Goal: Information Seeking & Learning: Learn about a topic

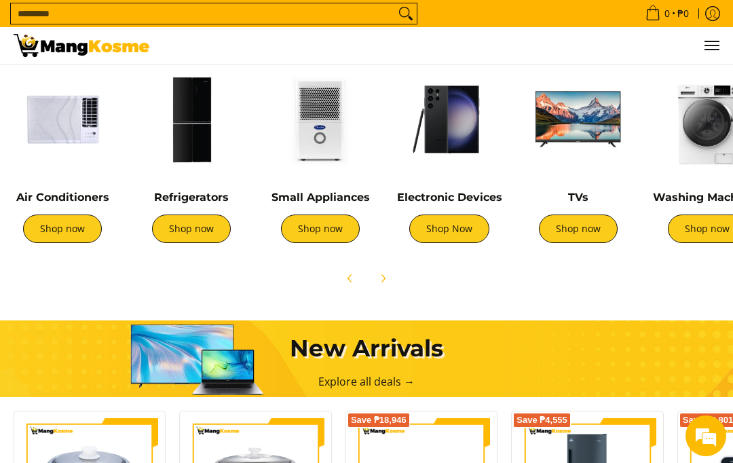
scroll to position [0, 10]
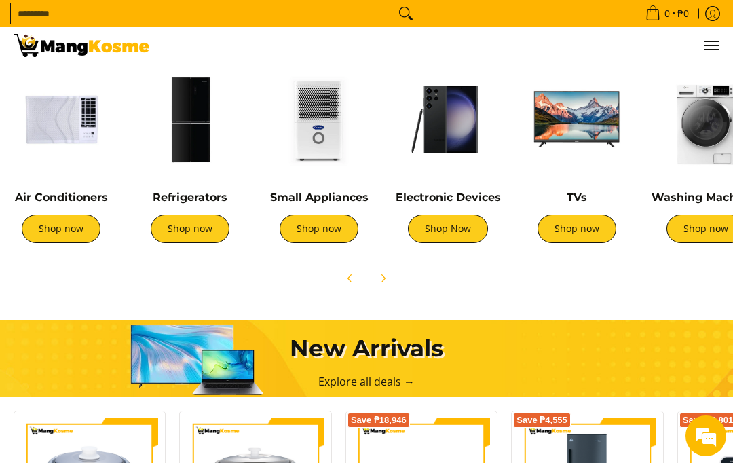
click at [319, 135] on img at bounding box center [318, 119] width 115 height 115
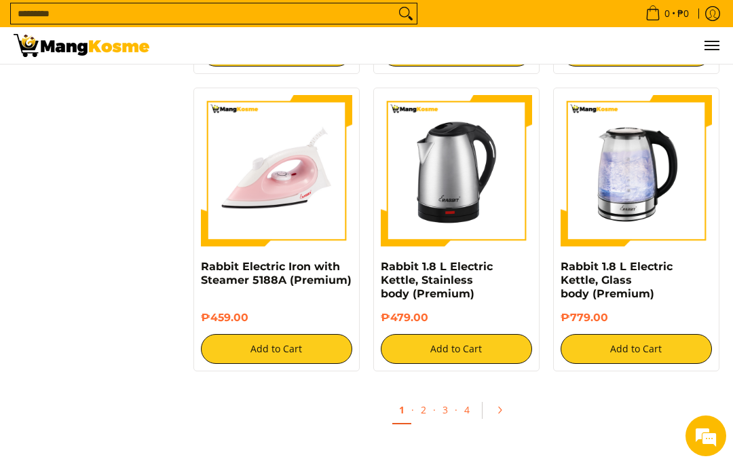
scroll to position [2282, 0]
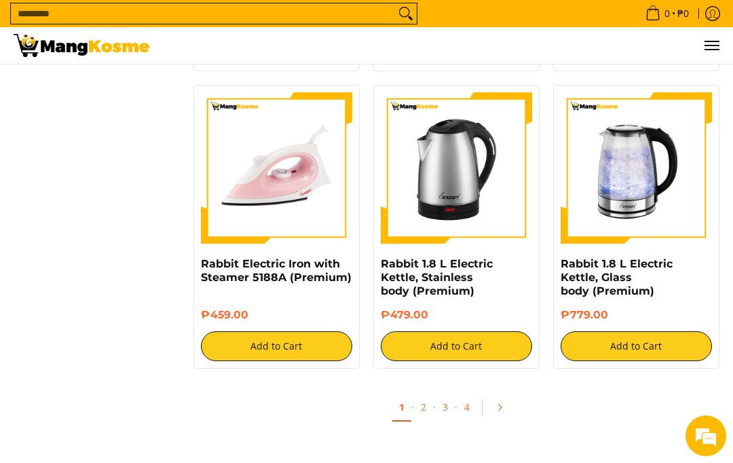
click at [514, 396] on link "Pagination" at bounding box center [504, 407] width 33 height 23
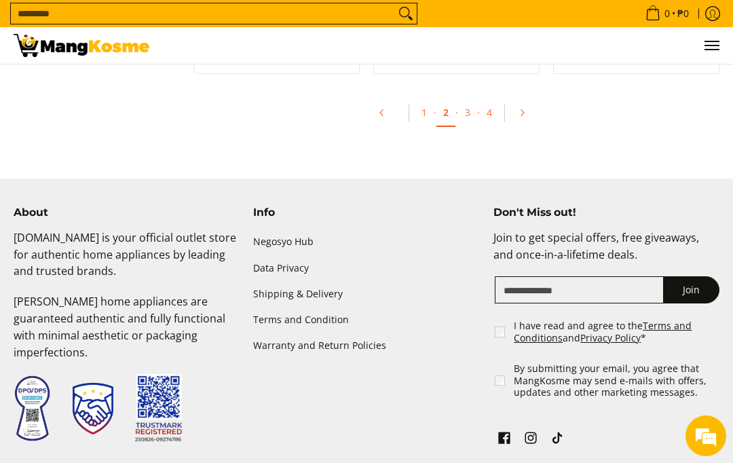
scroll to position [2783, 0]
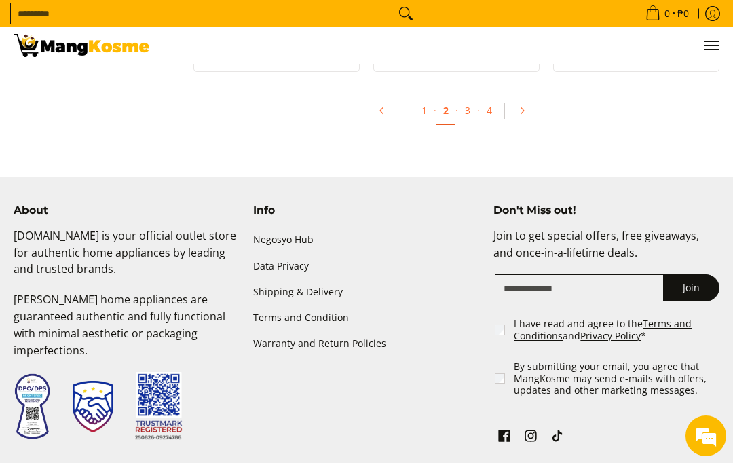
click at [524, 112] on icon "Pagination" at bounding box center [522, 111] width 10 height 10
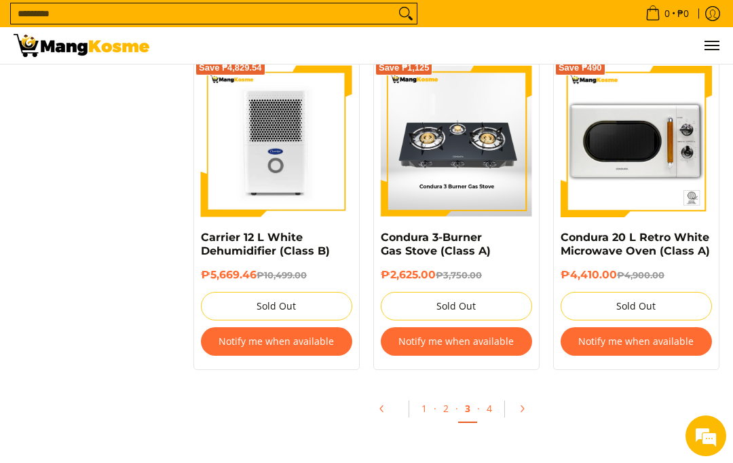
scroll to position [2581, 0]
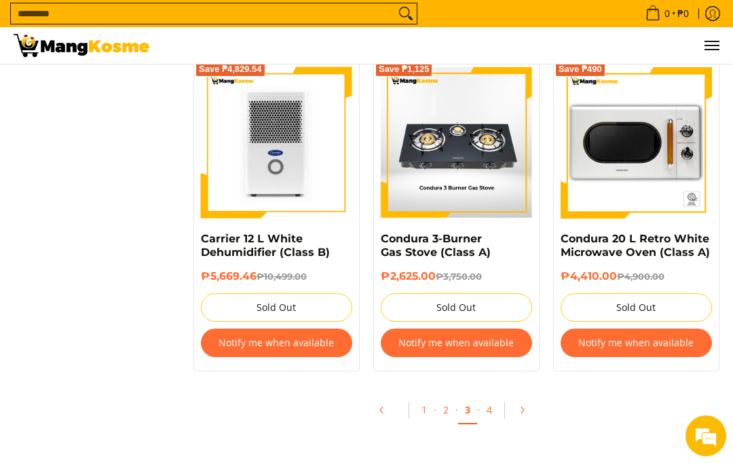
click at [522, 405] on icon "Pagination" at bounding box center [522, 410] width 10 height 10
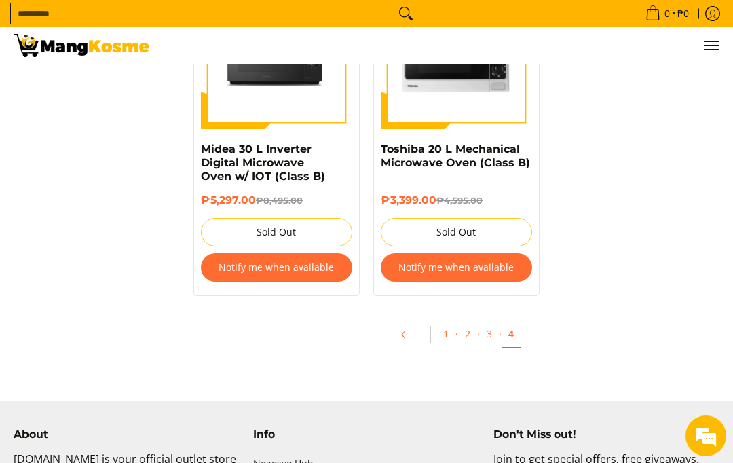
scroll to position [268, 0]
